Goal: Task Accomplishment & Management: Manage account settings

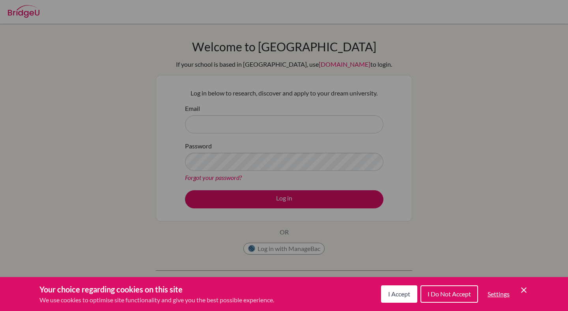
click at [393, 297] on span "I Accept" at bounding box center [399, 293] width 22 height 7
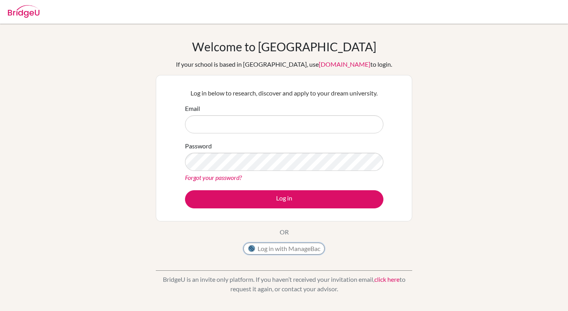
click at [264, 248] on button "Log in with ManageBac" at bounding box center [283, 249] width 81 height 12
click at [204, 118] on input "Email" at bounding box center [284, 124] width 198 height 18
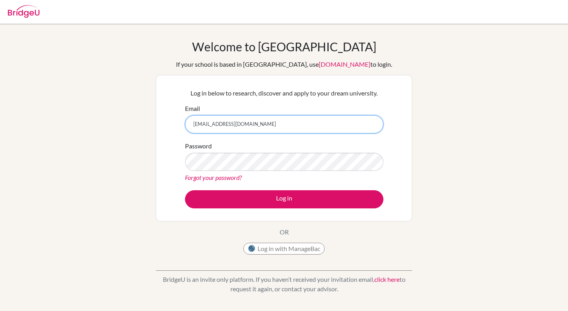
type input "[EMAIL_ADDRESS][DOMAIN_NAME]"
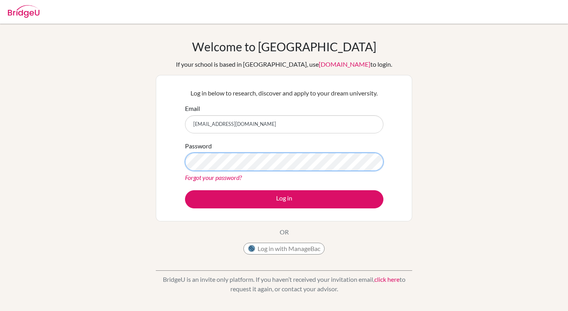
click at [185, 190] on button "Log in" at bounding box center [284, 199] width 198 height 18
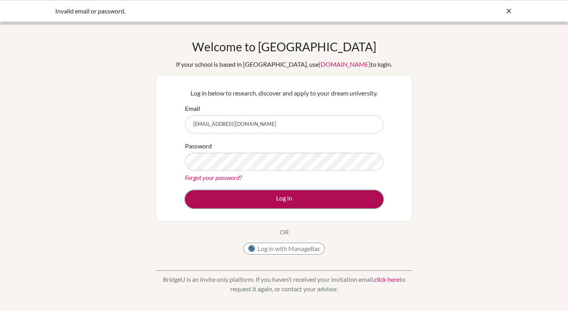
click at [216, 196] on button "Log in" at bounding box center [284, 199] width 198 height 18
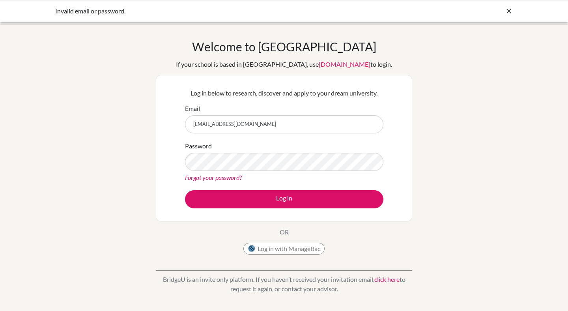
click at [210, 177] on link "Forgot your password?" at bounding box center [213, 177] width 57 height 7
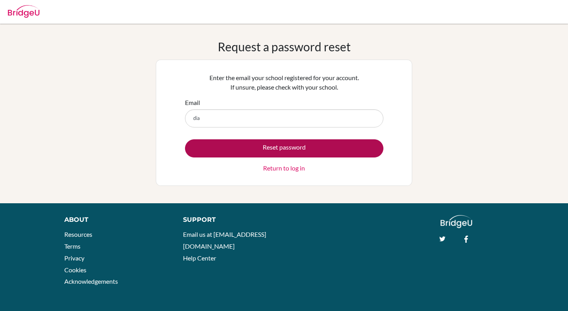
type input "[EMAIL_ADDRESS][DOMAIN_NAME]"
click at [260, 145] on button "Reset password" at bounding box center [284, 148] width 198 height 18
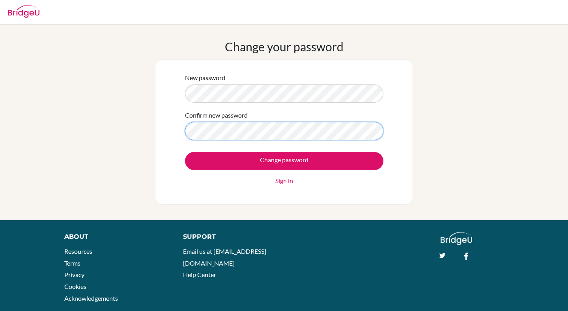
click at [185, 152] on input "Change password" at bounding box center [284, 161] width 198 height 18
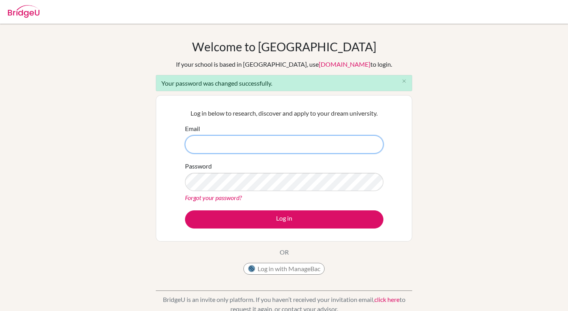
type input "dia14266@diaestudents.com"
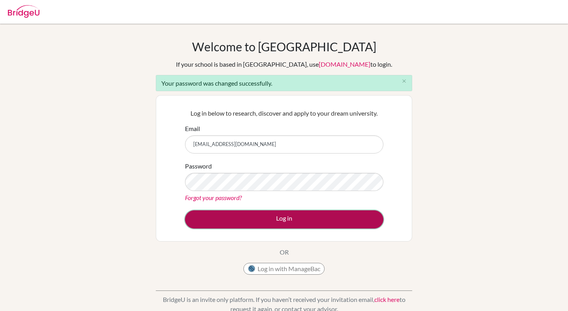
click at [246, 219] on button "Log in" at bounding box center [284, 219] width 198 height 18
